Goal: Find specific page/section: Find specific page/section

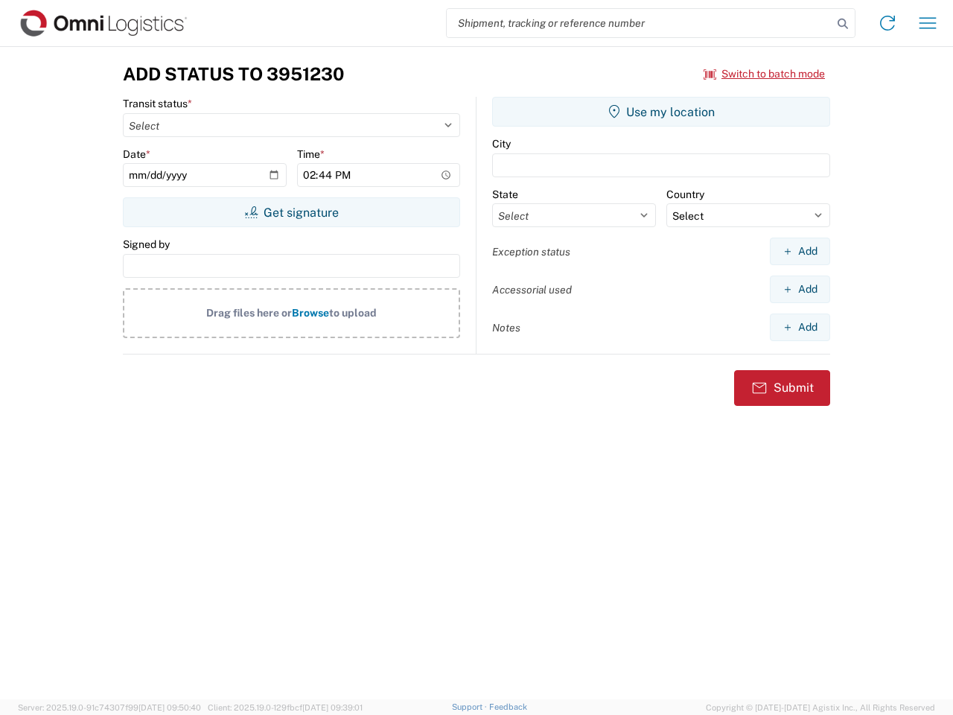
click at [639, 23] on input "search" at bounding box center [640, 23] width 386 height 28
click at [843, 24] on icon at bounding box center [842, 23] width 21 height 21
click at [887, 23] on icon at bounding box center [887, 23] width 24 height 24
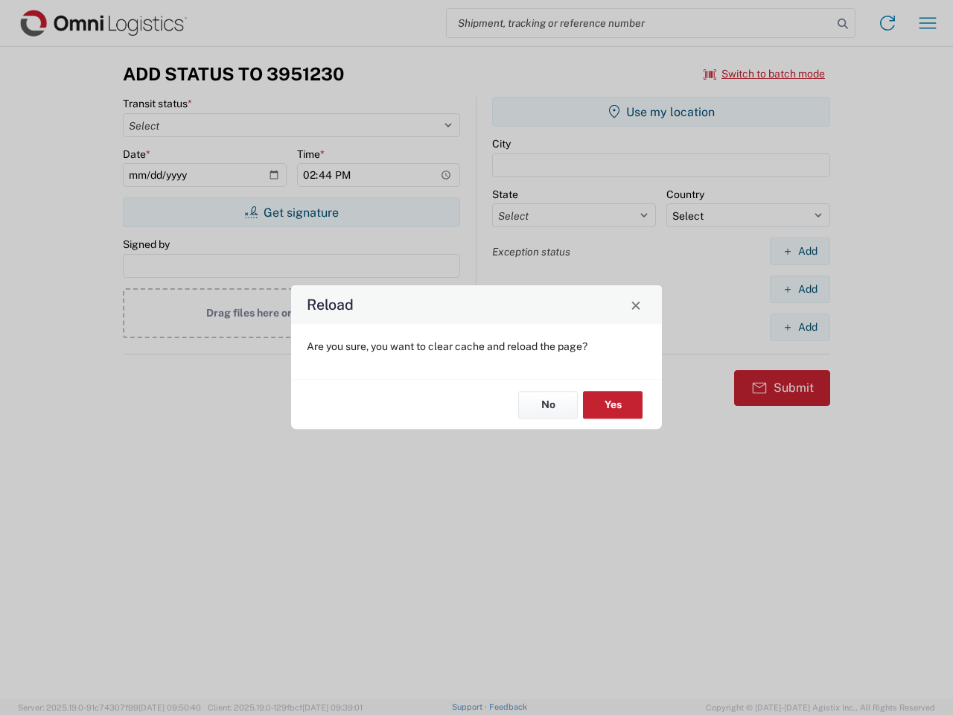
click at [928, 23] on div "Reload Are you sure, you want to clear cache and reload the page? No Yes" at bounding box center [476, 357] width 953 height 715
click at [765, 74] on div "Reload Are you sure, you want to clear cache and reload the page? No Yes" at bounding box center [476, 357] width 953 height 715
click at [291, 212] on div "Reload Are you sure, you want to clear cache and reload the page? No Yes" at bounding box center [476, 357] width 953 height 715
click at [661, 112] on div "Reload Are you sure, you want to clear cache and reload the page? No Yes" at bounding box center [476, 357] width 953 height 715
click at [799, 251] on div "Reload Are you sure, you want to clear cache and reload the page? No Yes" at bounding box center [476, 357] width 953 height 715
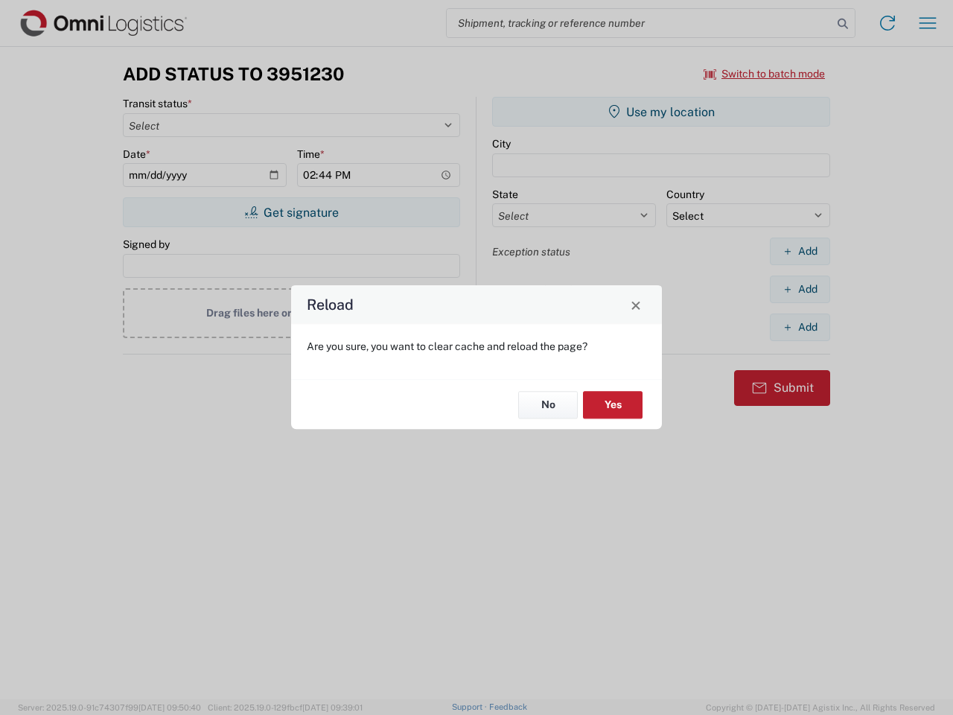
click at [799, 289] on div "Reload Are you sure, you want to clear cache and reload the page? No Yes" at bounding box center [476, 357] width 953 height 715
click at [799, 327] on div "Reload Are you sure, you want to clear cache and reload the page? No Yes" at bounding box center [476, 357] width 953 height 715
